Goal: Task Accomplishment & Management: Complete application form

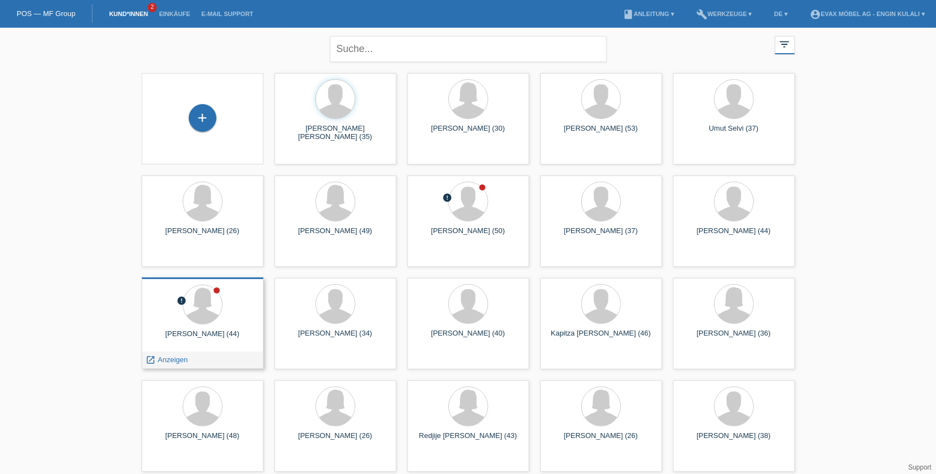
click at [228, 320] on div at bounding box center [203, 306] width 104 height 42
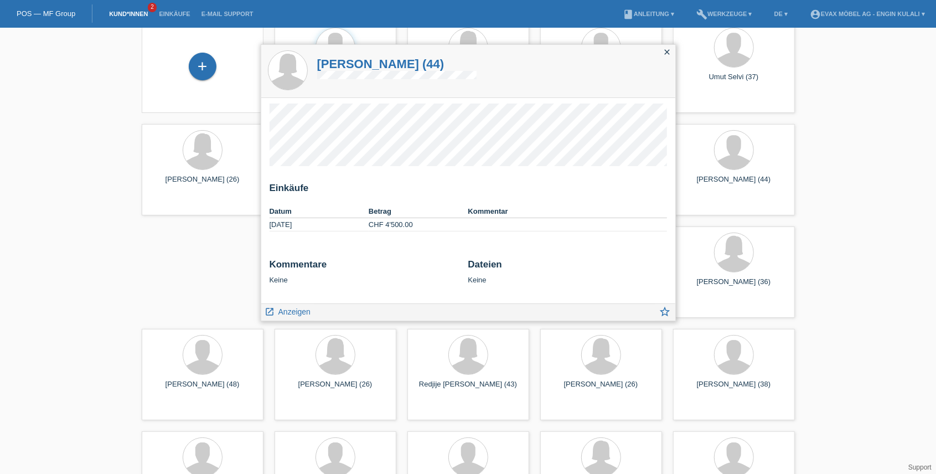
scroll to position [49, 0]
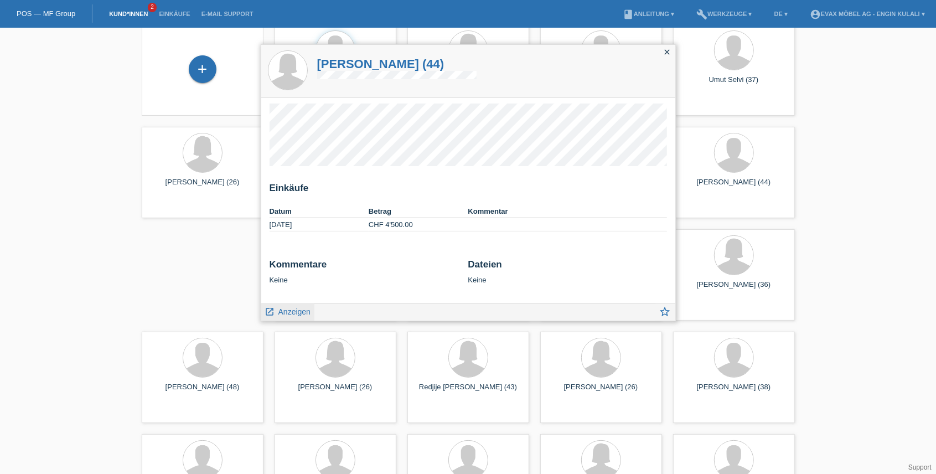
click at [290, 309] on span "Anzeigen" at bounding box center [295, 311] width 32 height 9
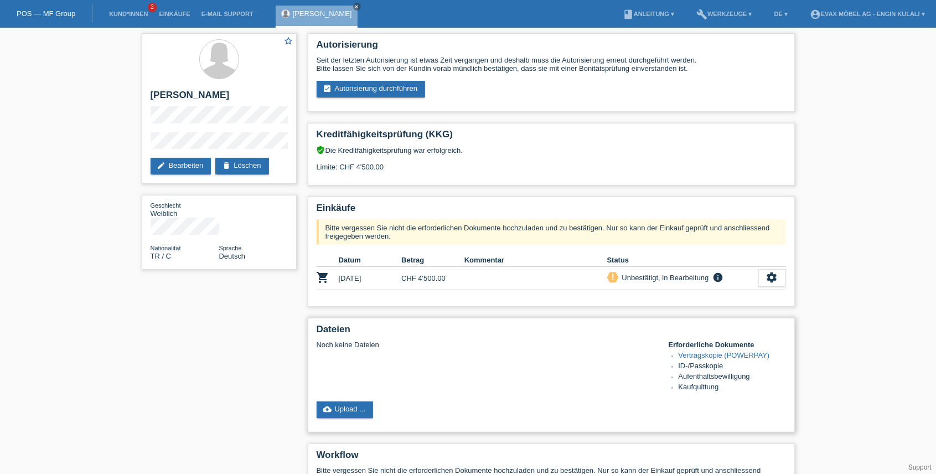
click at [696, 354] on link "Vertragskopie (POWERPAY)" at bounding box center [724, 355] width 91 height 8
click at [196, 172] on link "edit Bearbeiten" at bounding box center [181, 166] width 61 height 17
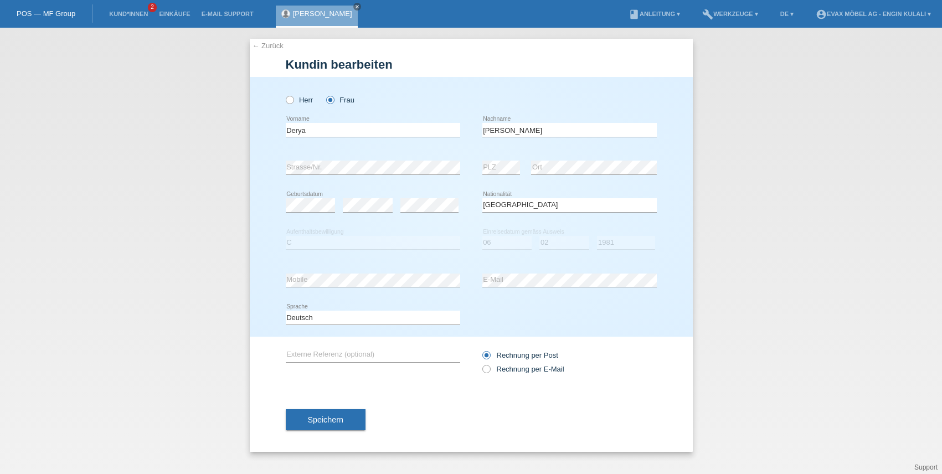
select select "TR"
select select "C"
select select "06"
select select "02"
select select "1981"
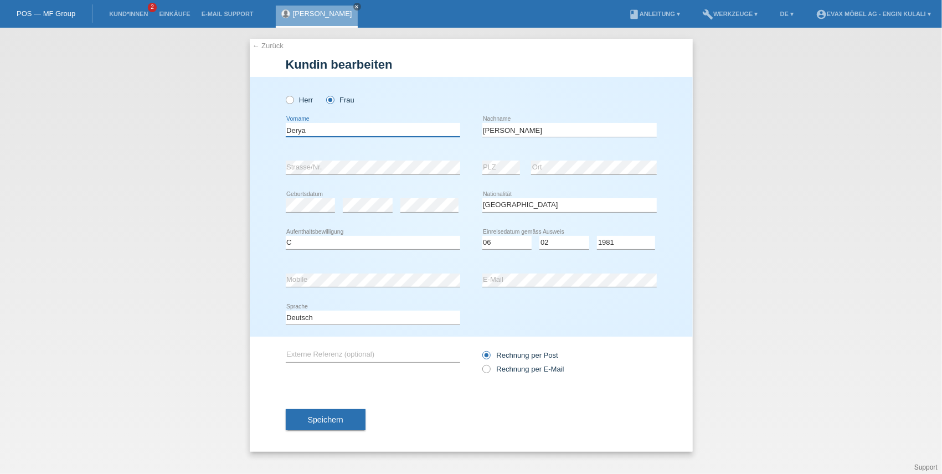
click at [449, 134] on input "Derya" at bounding box center [373, 130] width 174 height 14
click at [494, 132] on input "[PERSON_NAME]" at bounding box center [569, 130] width 174 height 14
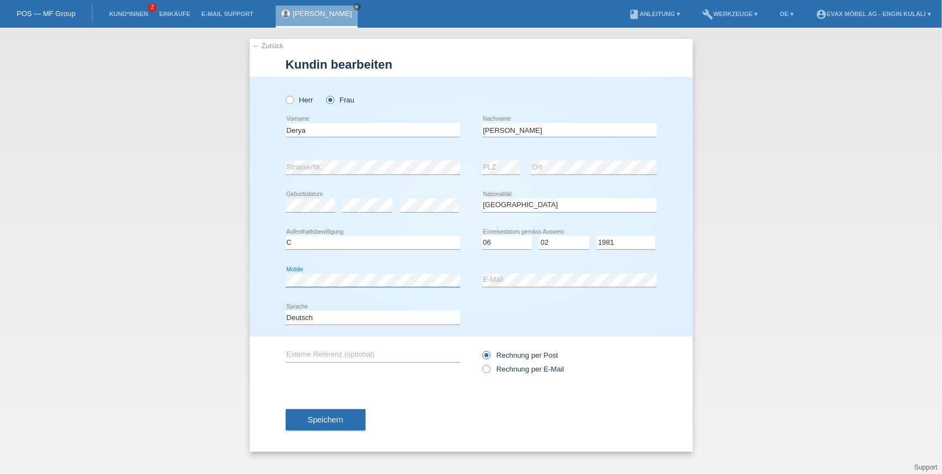
click at [286, 294] on div "error Mobile" at bounding box center [373, 280] width 174 height 38
click at [781, 111] on div "← Zurück Kundin bearbeiten Herr Frau Derya error Vorname error" at bounding box center [471, 251] width 942 height 446
click at [360, 4] on icon "close" at bounding box center [357, 7] width 6 height 6
click at [136, 14] on link "Kund*innen" at bounding box center [129, 14] width 50 height 7
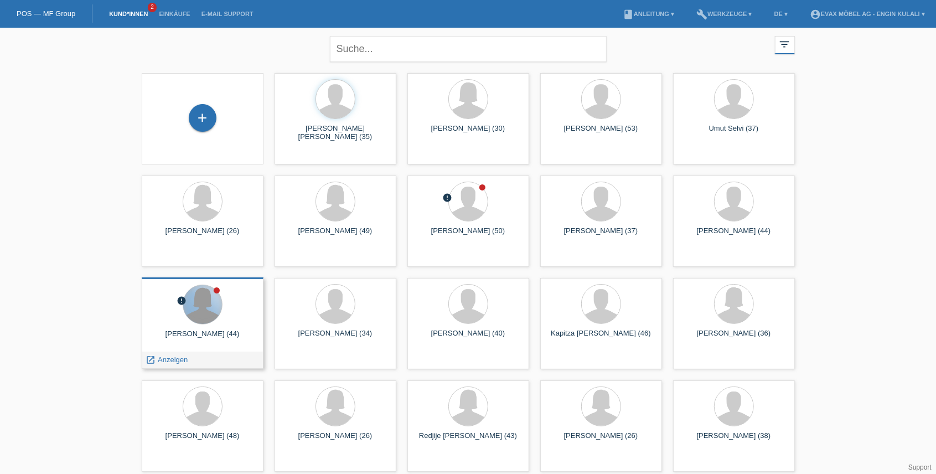
click at [209, 322] on div at bounding box center [202, 304] width 39 height 39
click at [177, 361] on span "Anzeigen" at bounding box center [173, 360] width 30 height 8
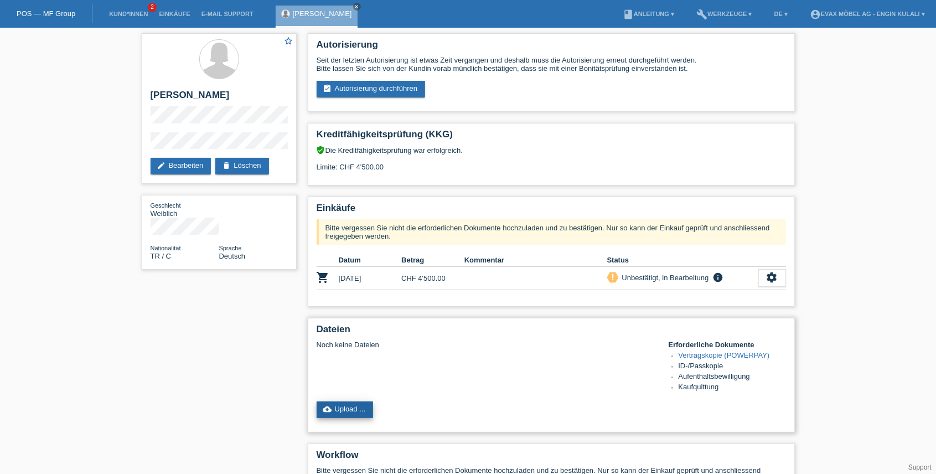
click at [339, 406] on link "cloud_upload Upload ..." at bounding box center [345, 409] width 57 height 17
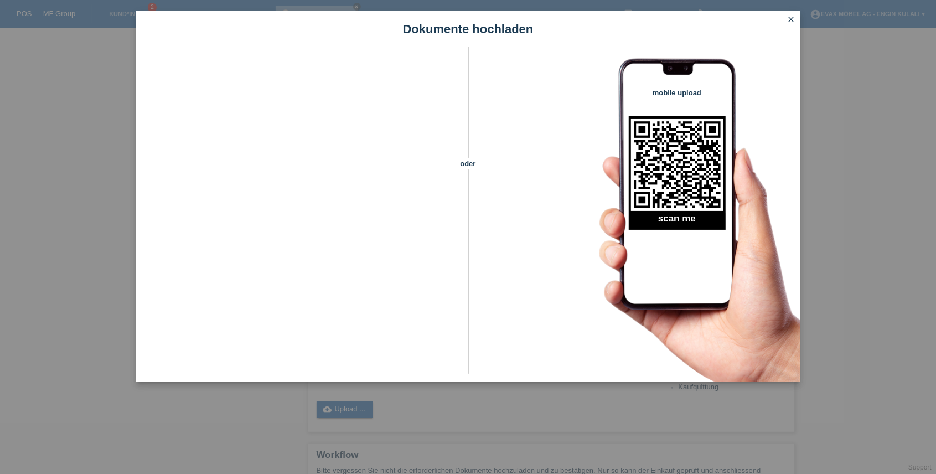
click at [792, 19] on icon "close" at bounding box center [791, 19] width 9 height 9
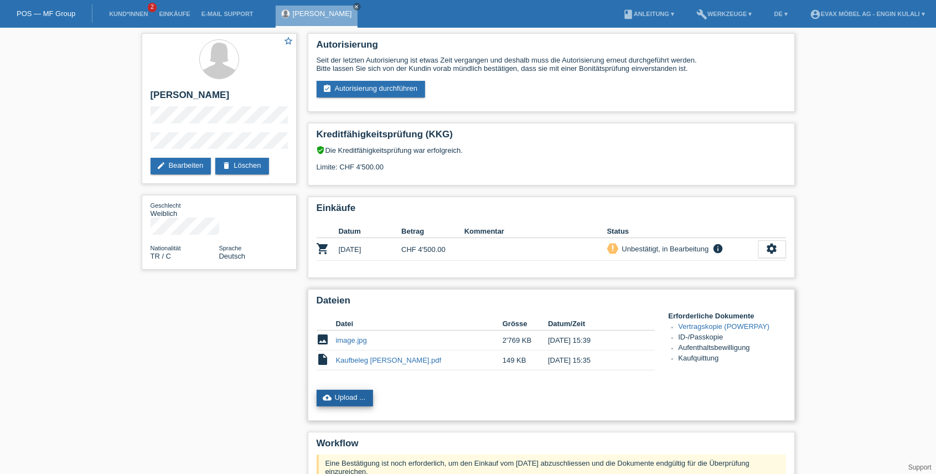
click at [343, 395] on link "cloud_upload Upload ..." at bounding box center [345, 398] width 57 height 17
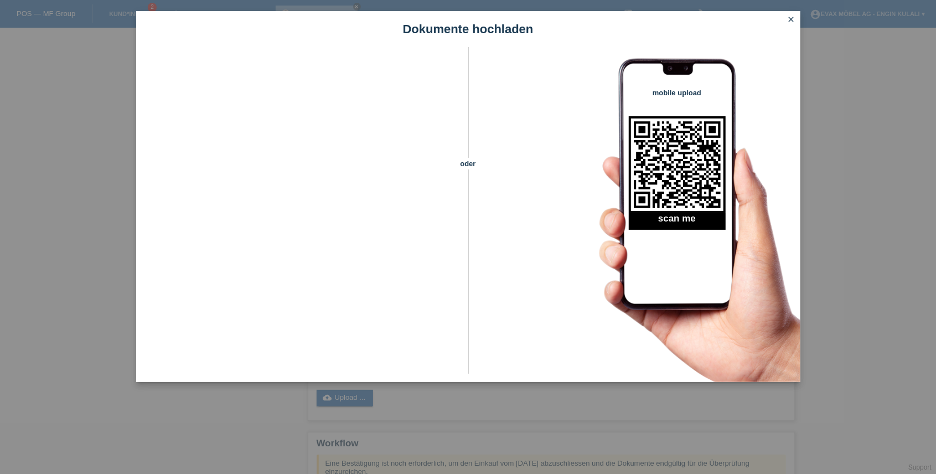
click at [788, 19] on icon "close" at bounding box center [791, 19] width 9 height 9
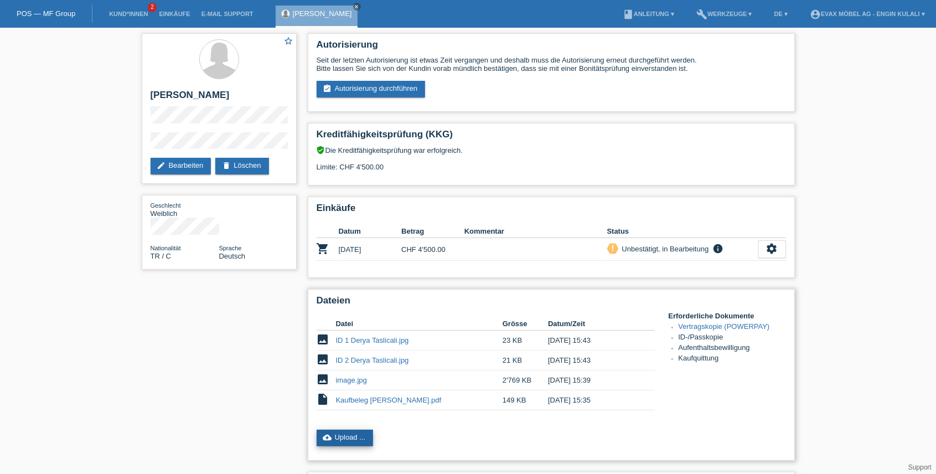
click at [354, 435] on link "cloud_upload Upload ..." at bounding box center [345, 438] width 57 height 17
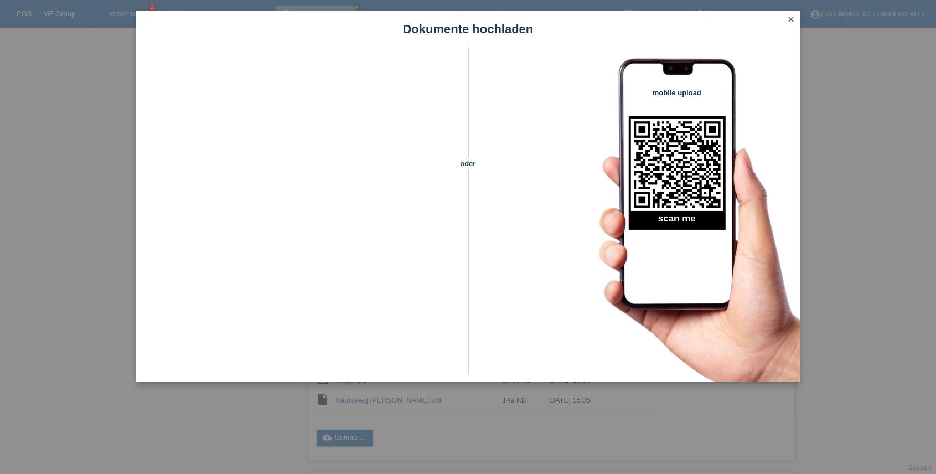
click at [789, 20] on icon "close" at bounding box center [791, 19] width 9 height 9
